Goal: Check status: Check status

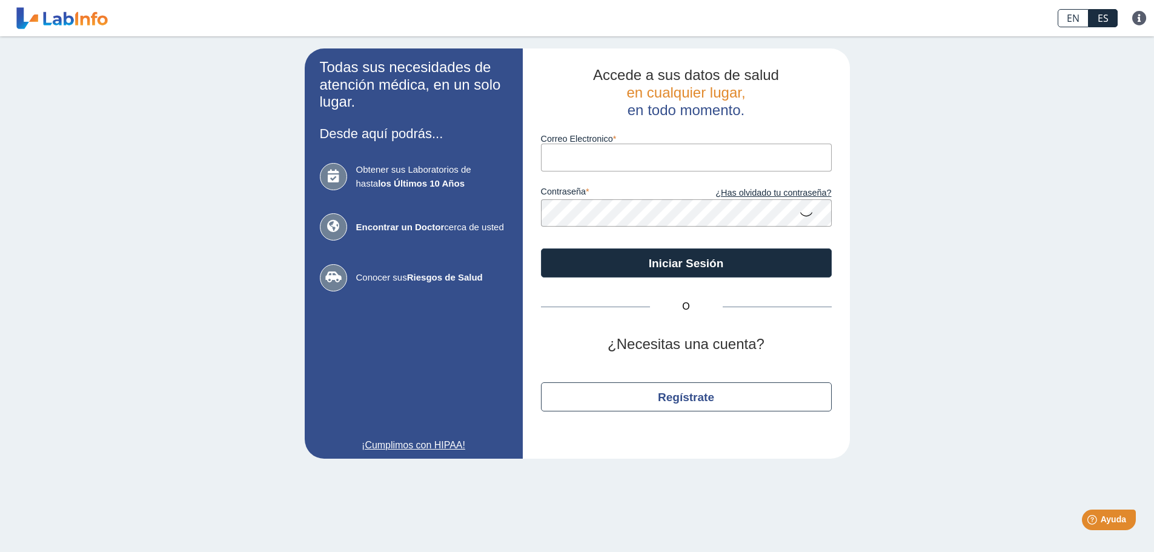
click at [779, 168] on input "Correo Electronico" at bounding box center [686, 157] width 291 height 27
type input "[EMAIL_ADDRESS][DOMAIN_NAME]"
click at [541, 248] on button "Iniciar Sesión" at bounding box center [686, 262] width 291 height 29
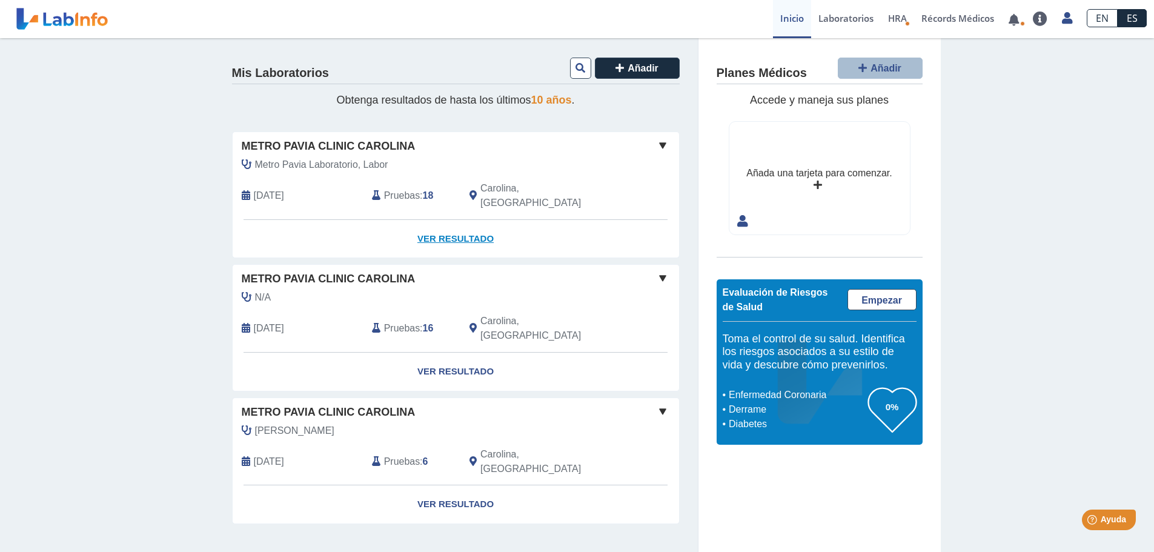
click at [473, 220] on link "Ver Resultado" at bounding box center [456, 239] width 446 height 38
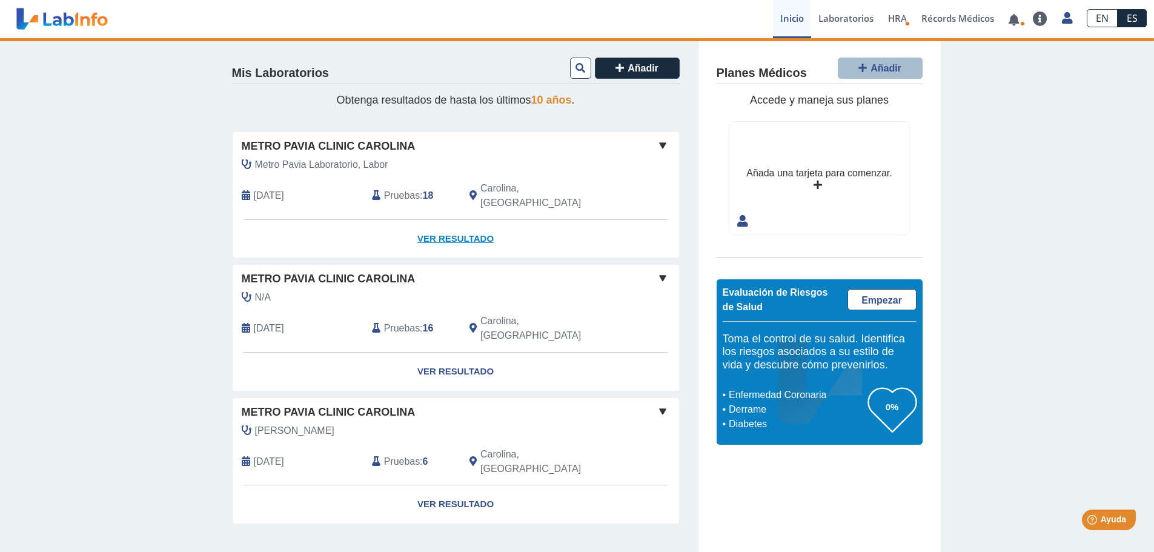
click at [455, 224] on link "Ver Resultado" at bounding box center [456, 239] width 446 height 38
click at [1008, 15] on link at bounding box center [1013, 19] width 25 height 9
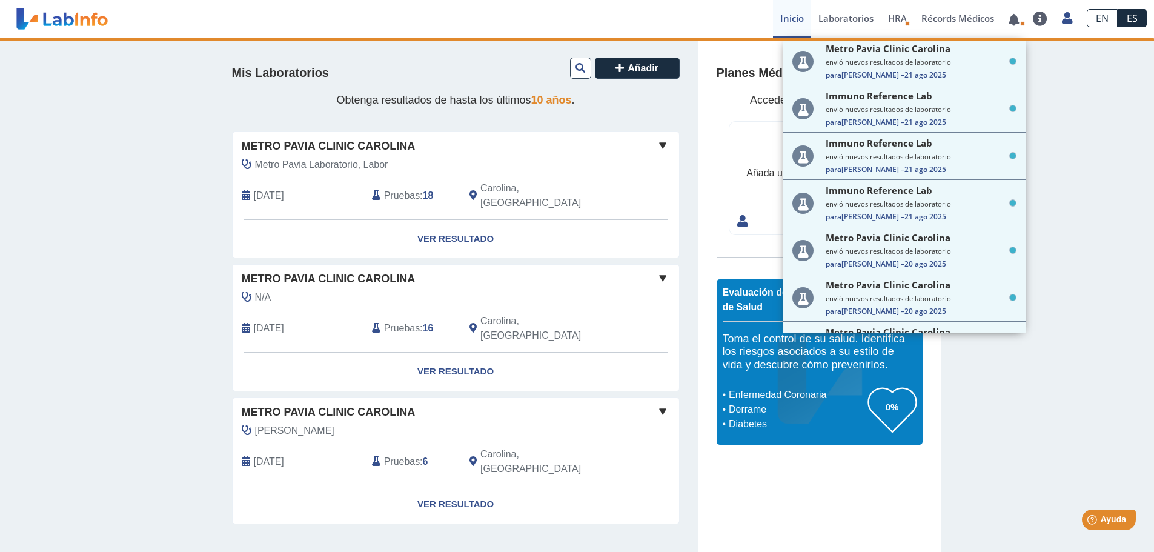
click at [1078, 104] on div "Mis Laboratorios Añadir Obtenga resultados de hasta los últimos 10 años . Metro…" at bounding box center [577, 302] width 1154 height 529
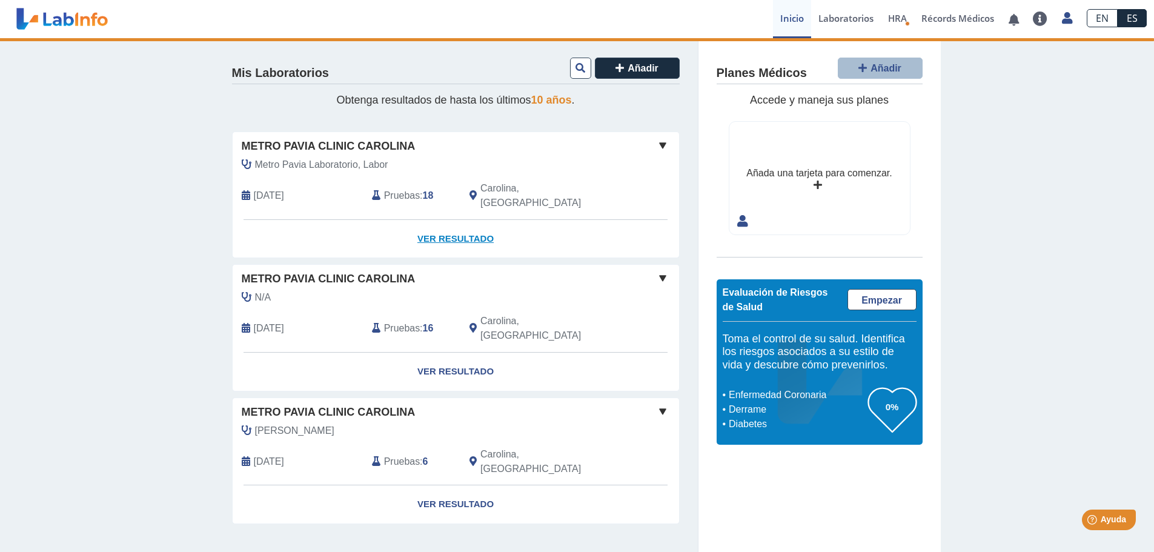
click at [465, 220] on link "Ver Resultado" at bounding box center [456, 239] width 446 height 38
click at [466, 221] on link "Ver Resultado" at bounding box center [456, 239] width 446 height 38
drag, startPoint x: 466, startPoint y: 221, endPoint x: 659, endPoint y: 147, distance: 207.6
click at [659, 147] on span at bounding box center [662, 145] width 15 height 15
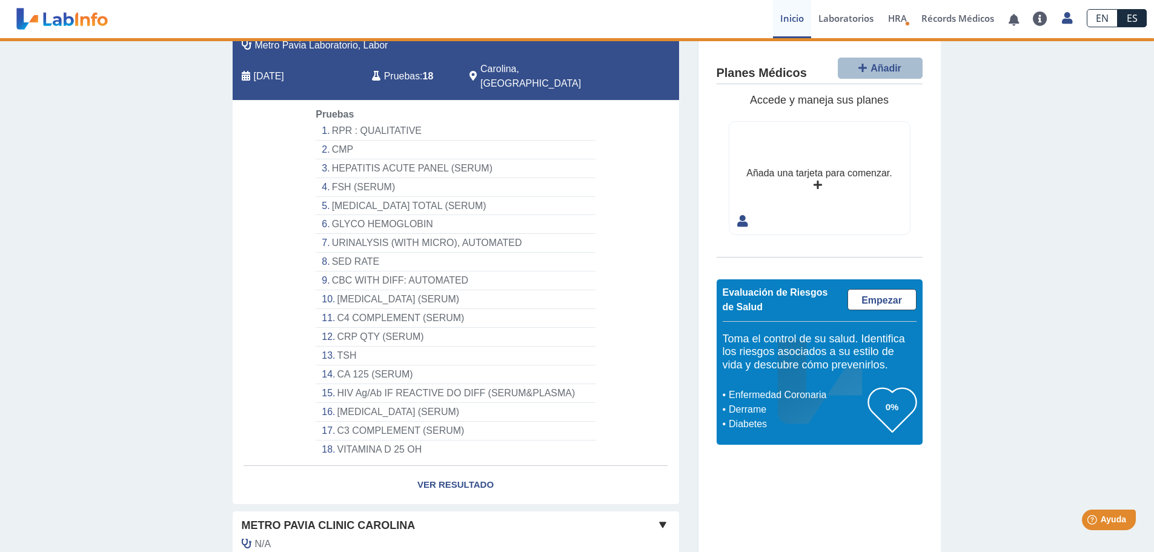
scroll to position [121, 0]
click at [345, 269] on li "CBC WITH DIFF: AUTOMATED" at bounding box center [455, 278] width 279 height 19
click at [321, 269] on li "CBC WITH DIFF: AUTOMATED" at bounding box center [455, 278] width 279 height 19
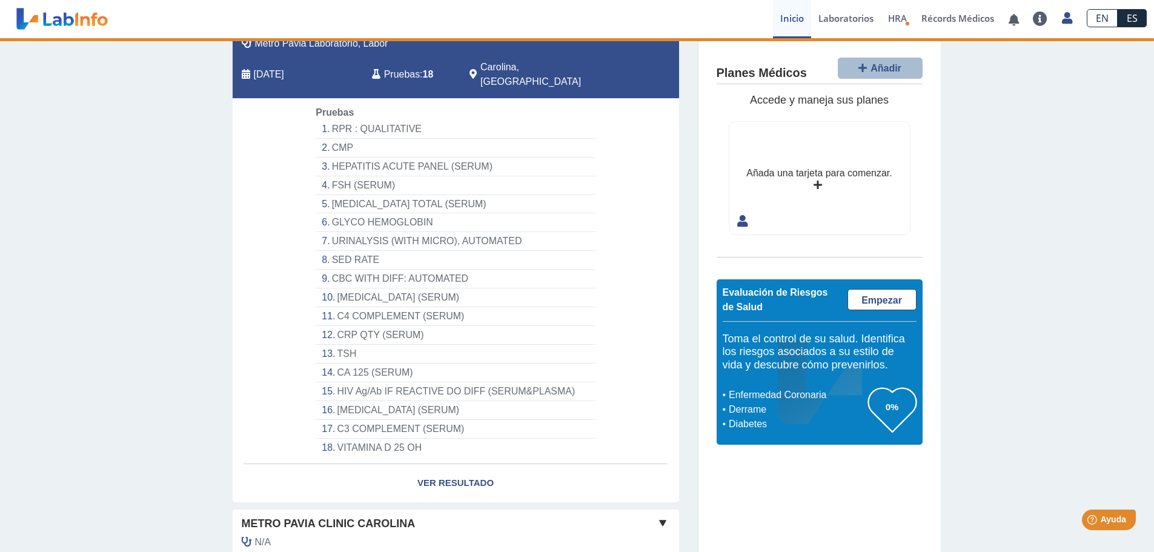
click at [321, 269] on li "CBC WITH DIFF: AUTOMATED" at bounding box center [455, 278] width 279 height 19
click at [376, 269] on li "CBC WITH DIFF: AUTOMATED" at bounding box center [455, 278] width 279 height 19
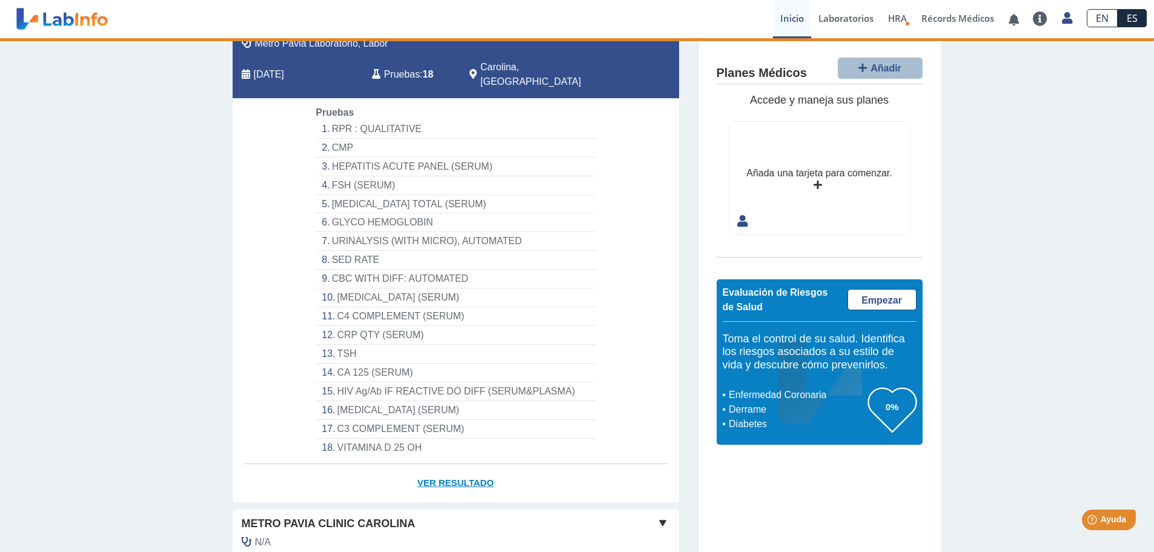
click at [451, 467] on link "Ver Resultado" at bounding box center [456, 483] width 446 height 38
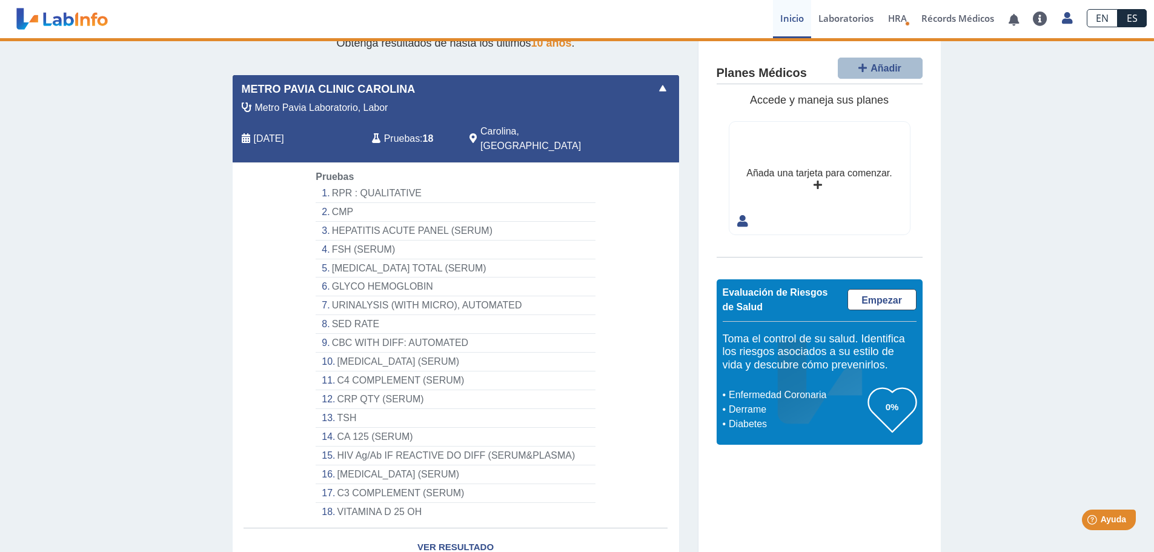
scroll to position [0, 0]
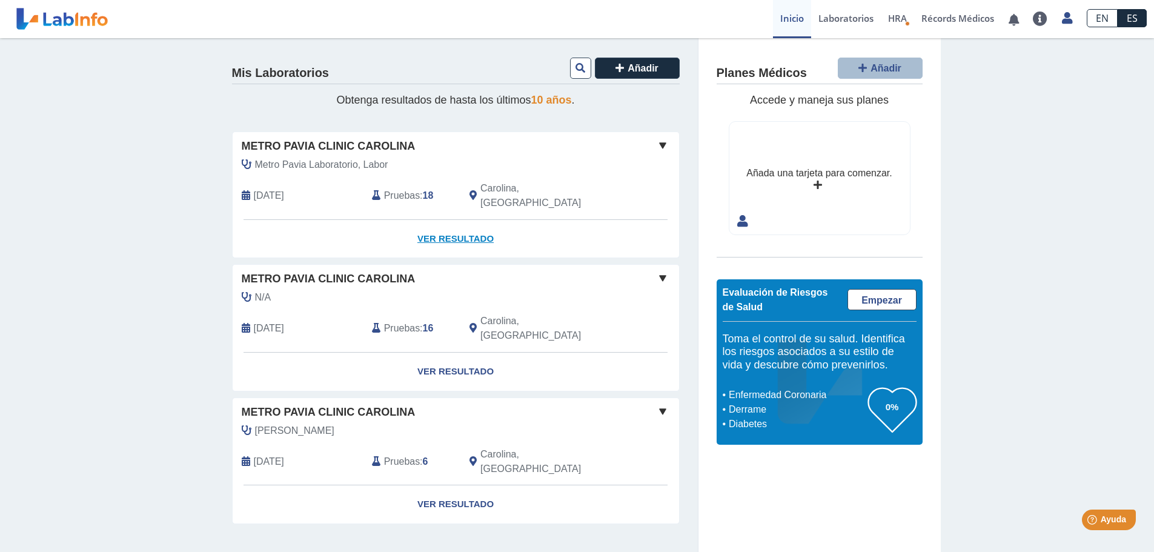
click at [477, 220] on link "Ver Resultado" at bounding box center [456, 239] width 446 height 38
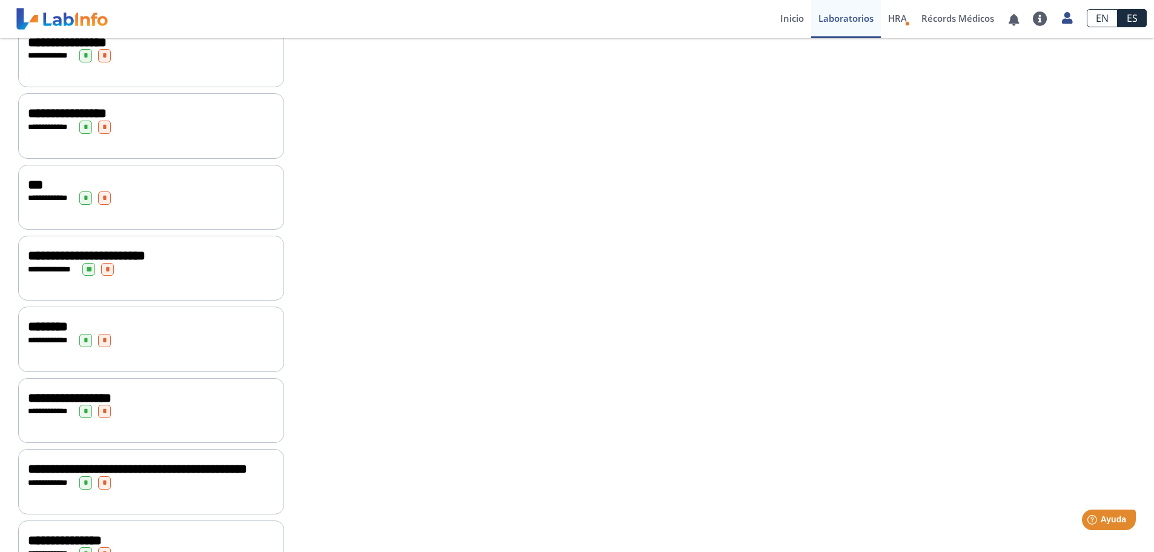
scroll to position [848, 0]
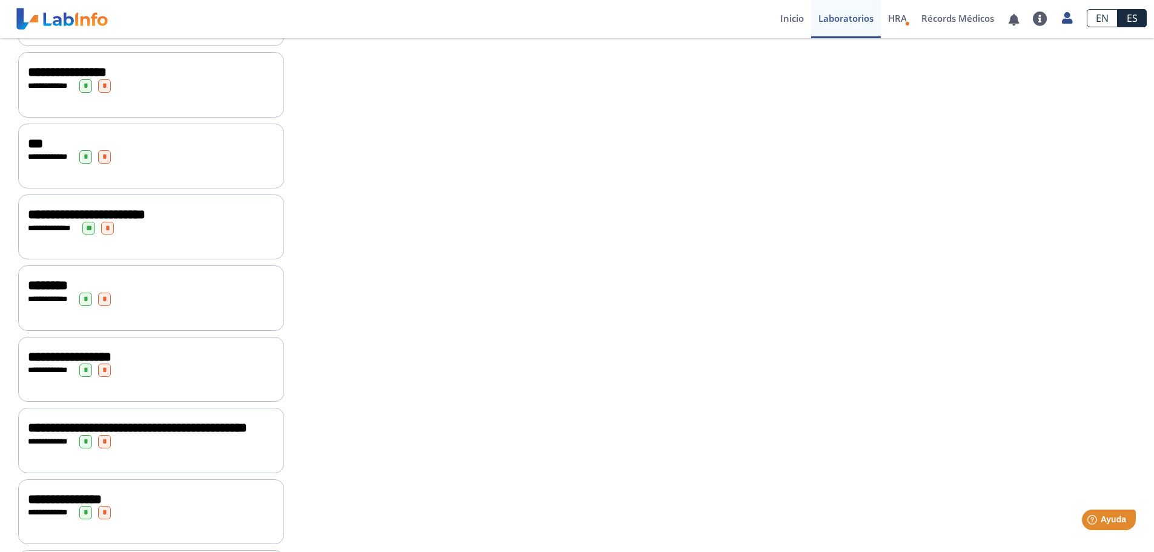
click at [121, 234] on div "**********" at bounding box center [151, 226] width 266 height 65
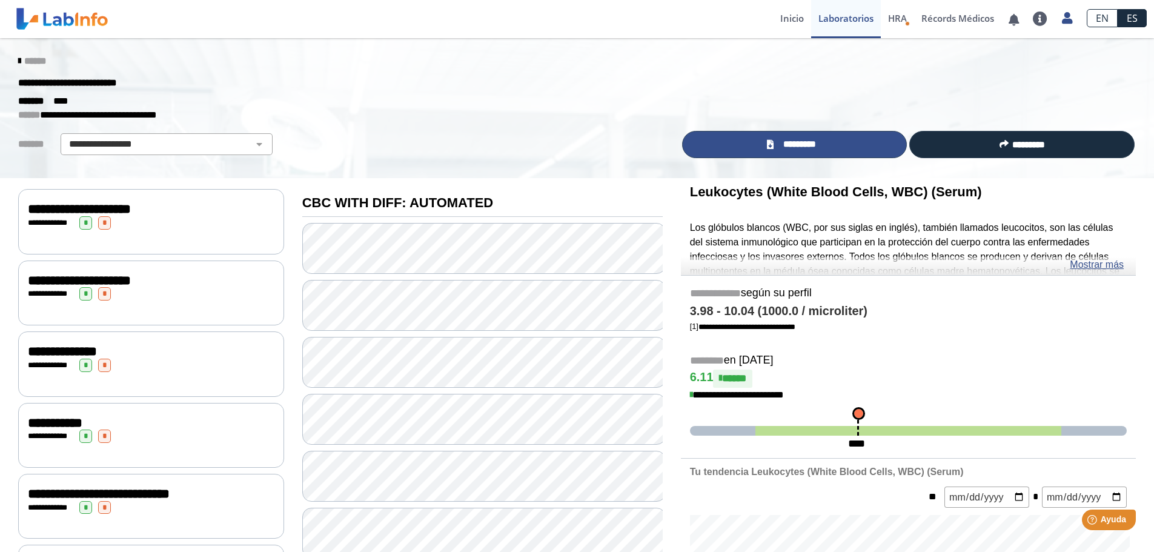
click at [791, 145] on span "*********" at bounding box center [799, 144] width 44 height 14
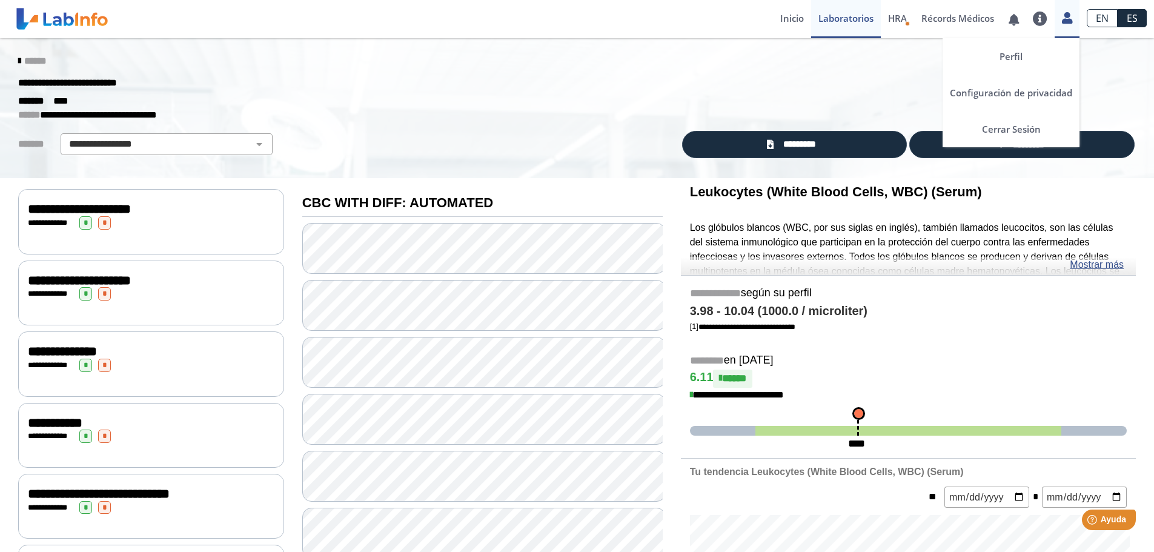
click at [1065, 22] on icon at bounding box center [1067, 17] width 10 height 9
click at [1024, 130] on link "Cerrar Sesión" at bounding box center [1010, 129] width 137 height 36
click at [1024, 125] on link "Cerrar Sesión" at bounding box center [1010, 129] width 137 height 36
